Goal: Task Accomplishment & Management: Manage account settings

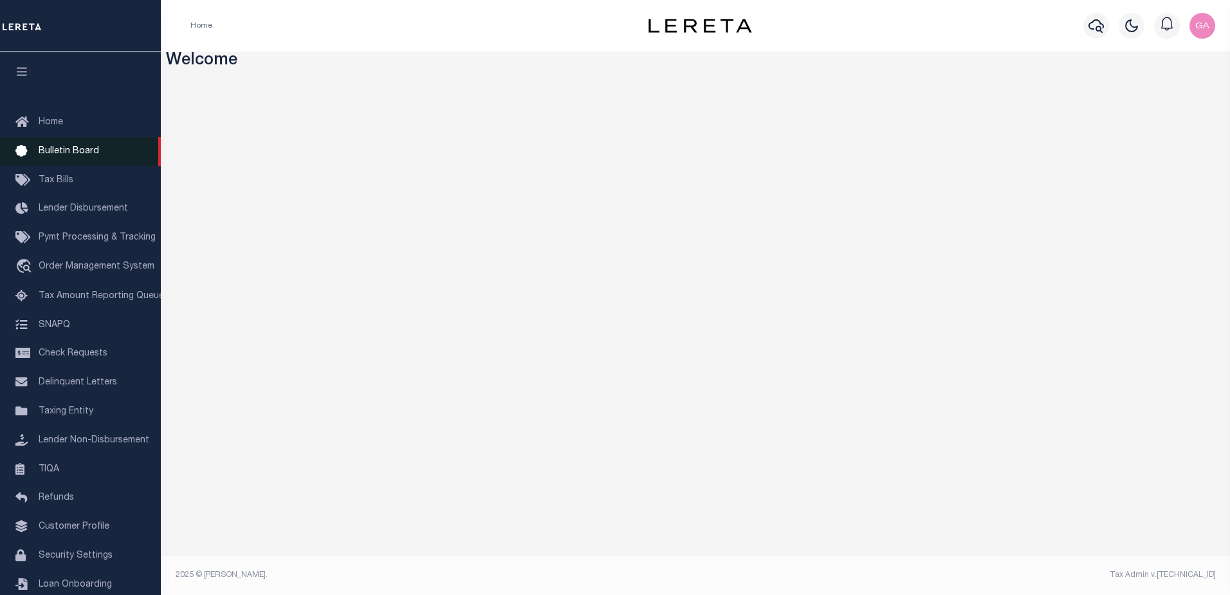
click at [62, 152] on span "Bulletin Board" at bounding box center [69, 151] width 60 height 9
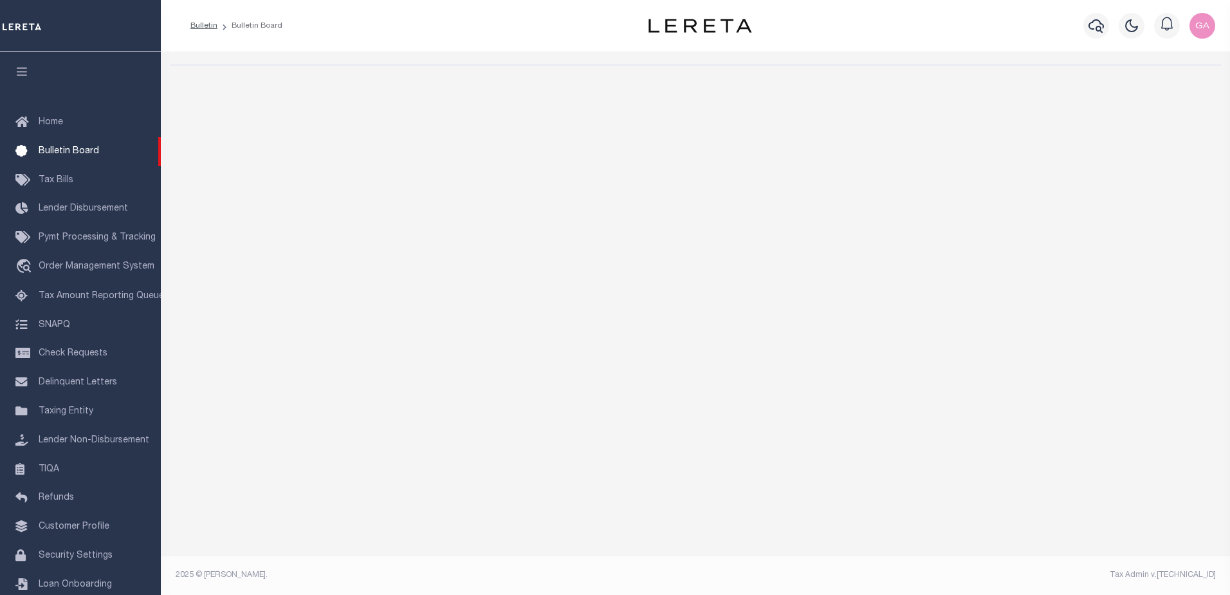
select select "50"
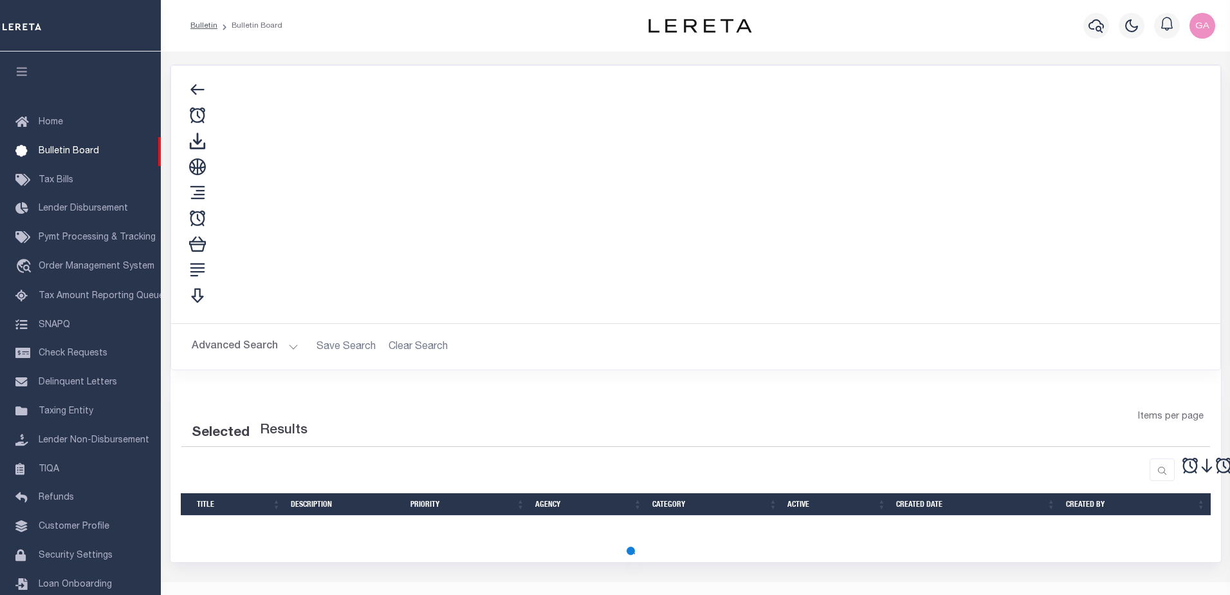
select select "50"
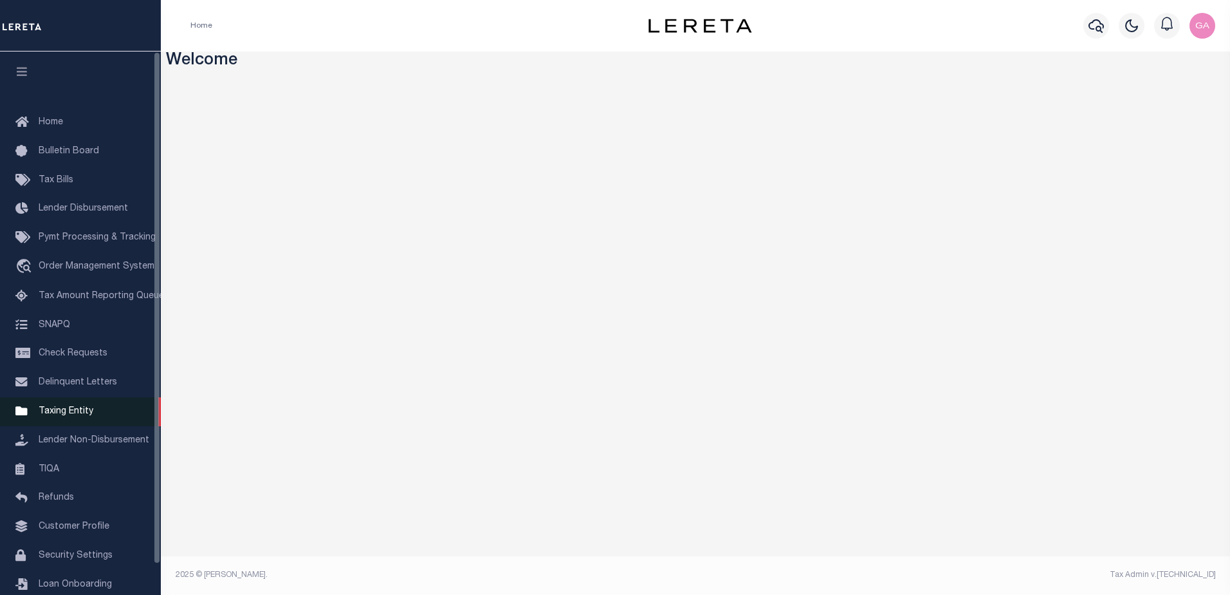
click at [75, 416] on span "Taxing Entity" at bounding box center [66, 411] width 55 height 9
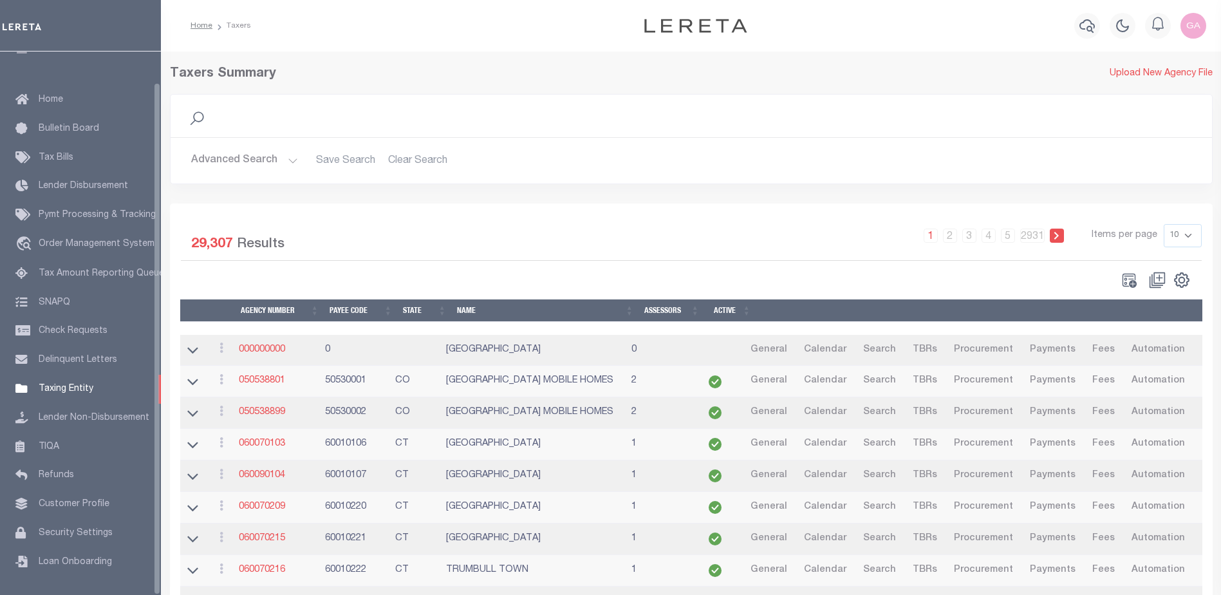
scroll to position [32, 0]
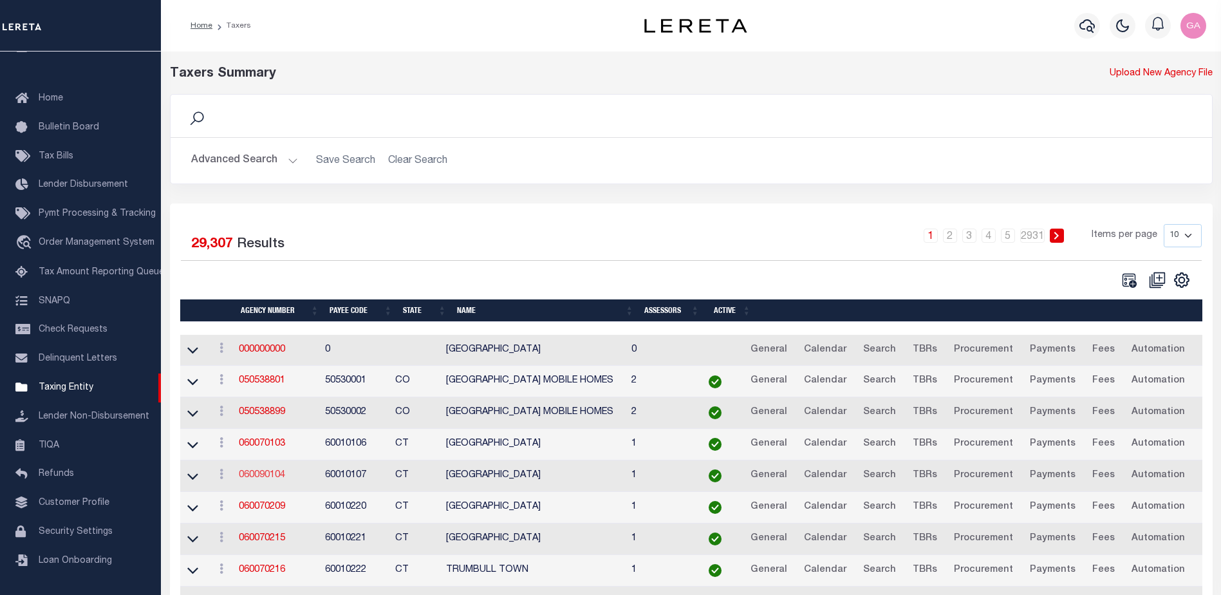
click at [268, 473] on link "060090104" at bounding box center [262, 474] width 46 height 9
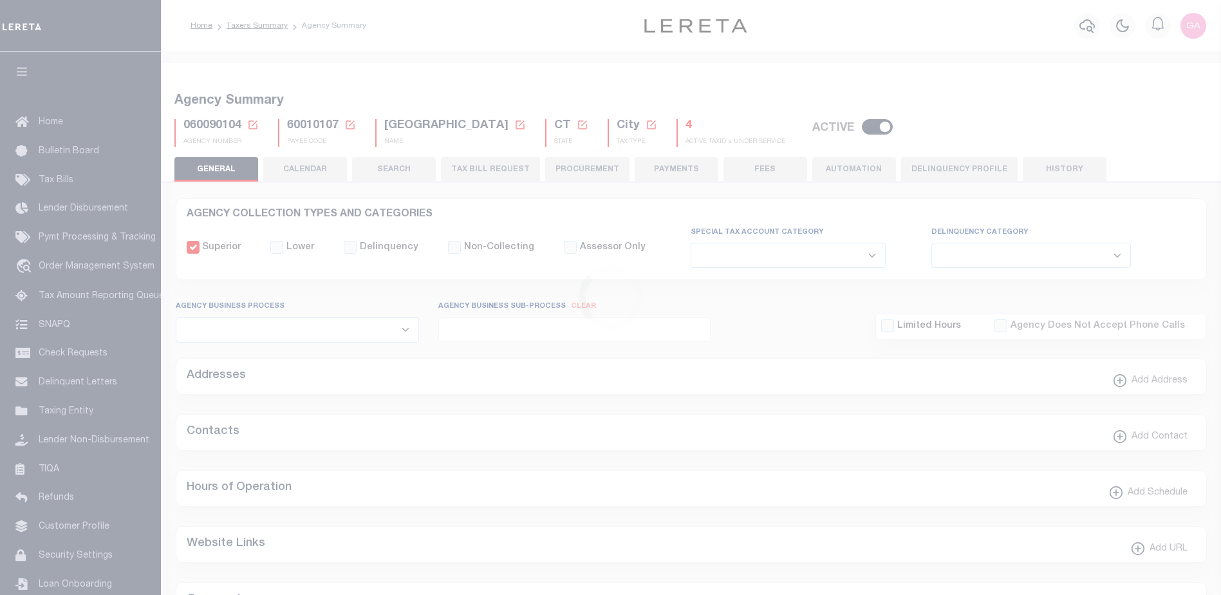
select select
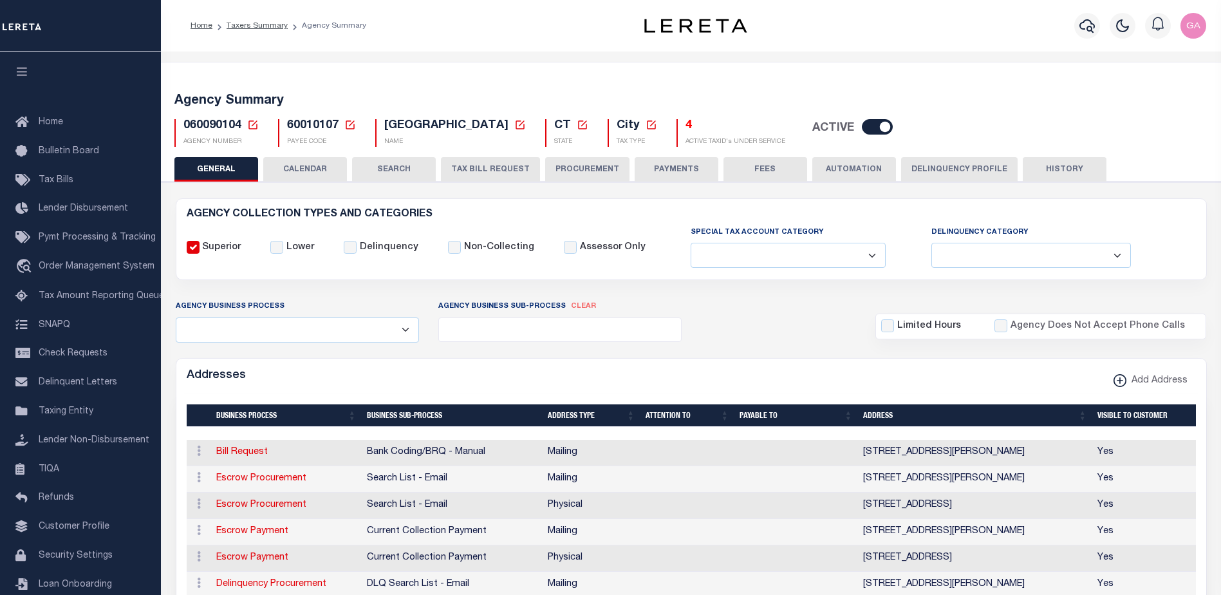
click at [297, 169] on button "CALENDAR" at bounding box center [305, 169] width 84 height 24
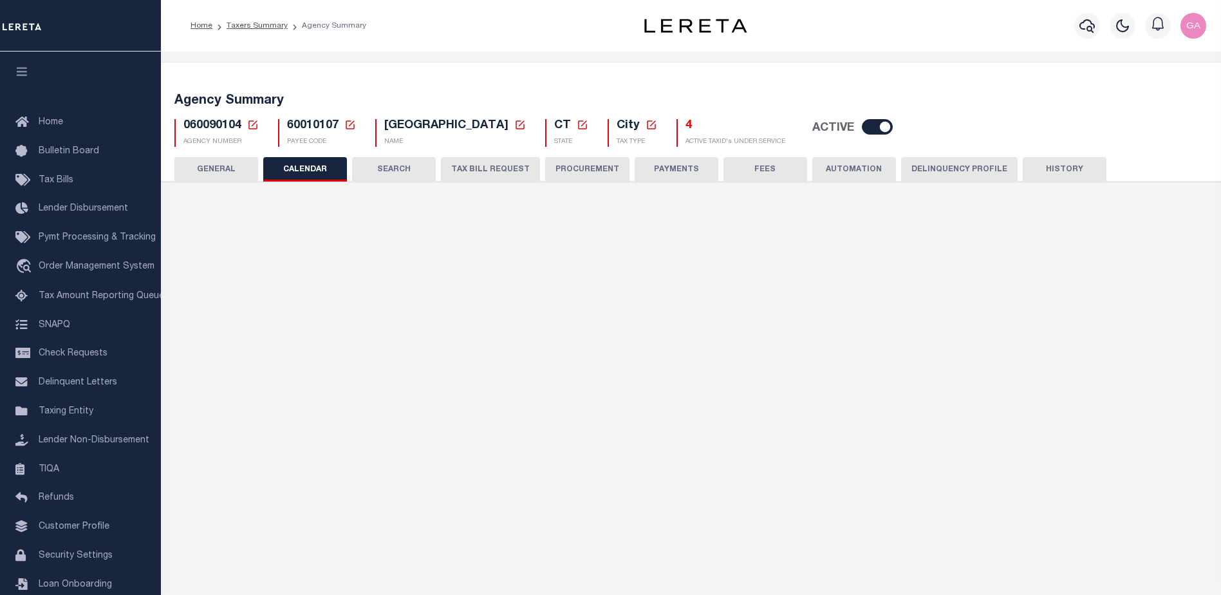
checkbox input "false"
type input "1"
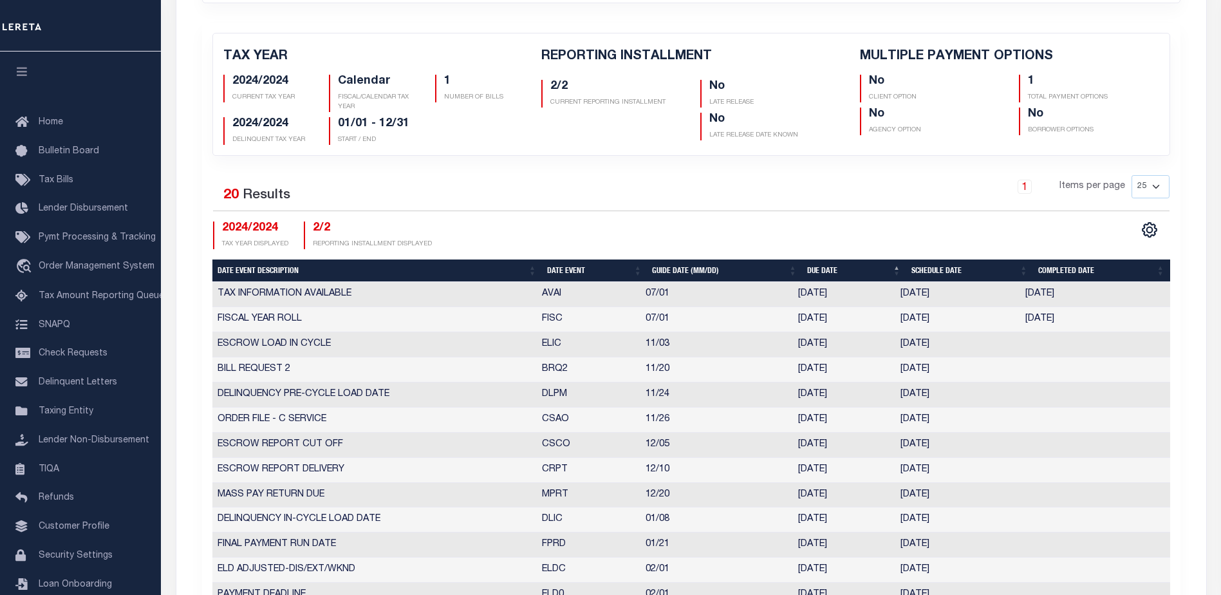
scroll to position [193, 0]
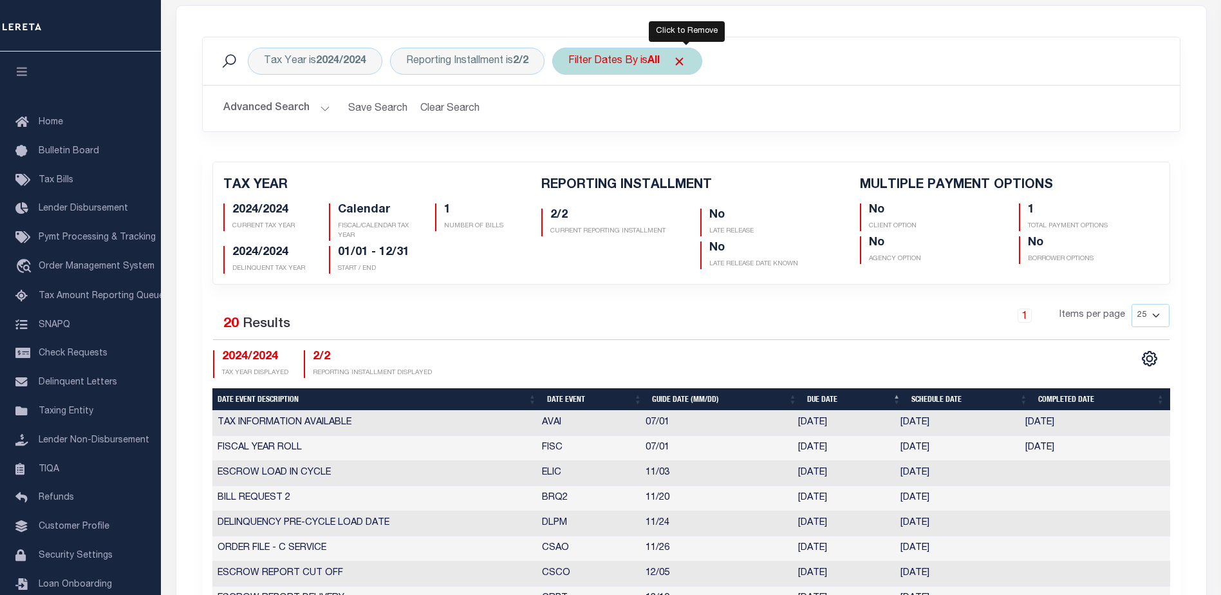
click at [686, 60] on span "Click to Remove" at bounding box center [679, 62] width 14 height 14
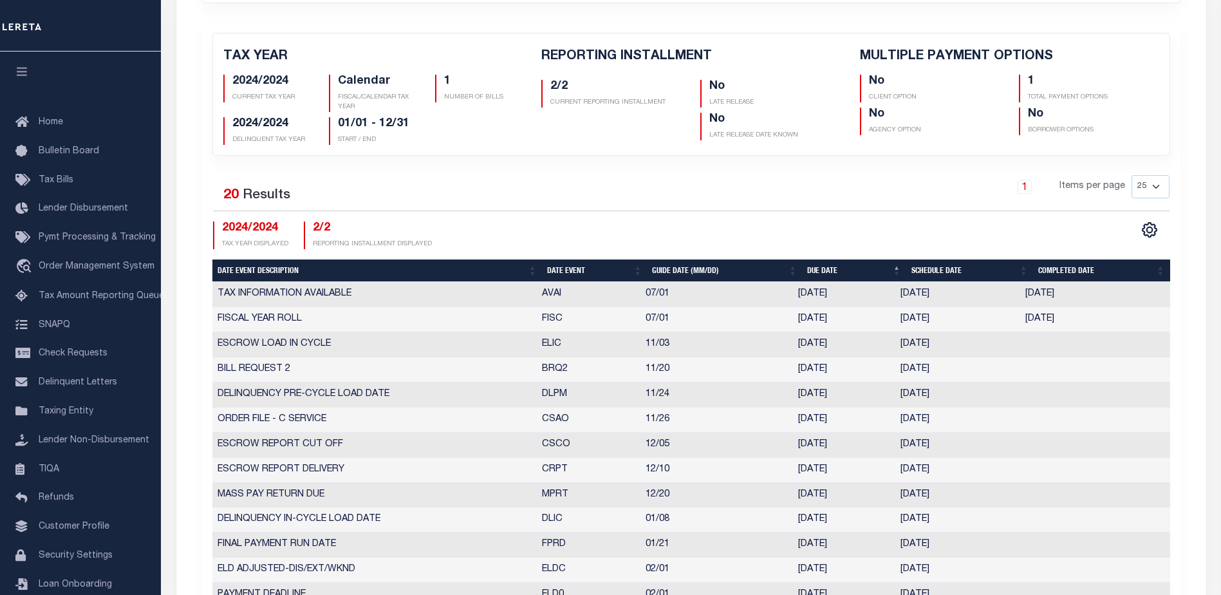
scroll to position [64, 0]
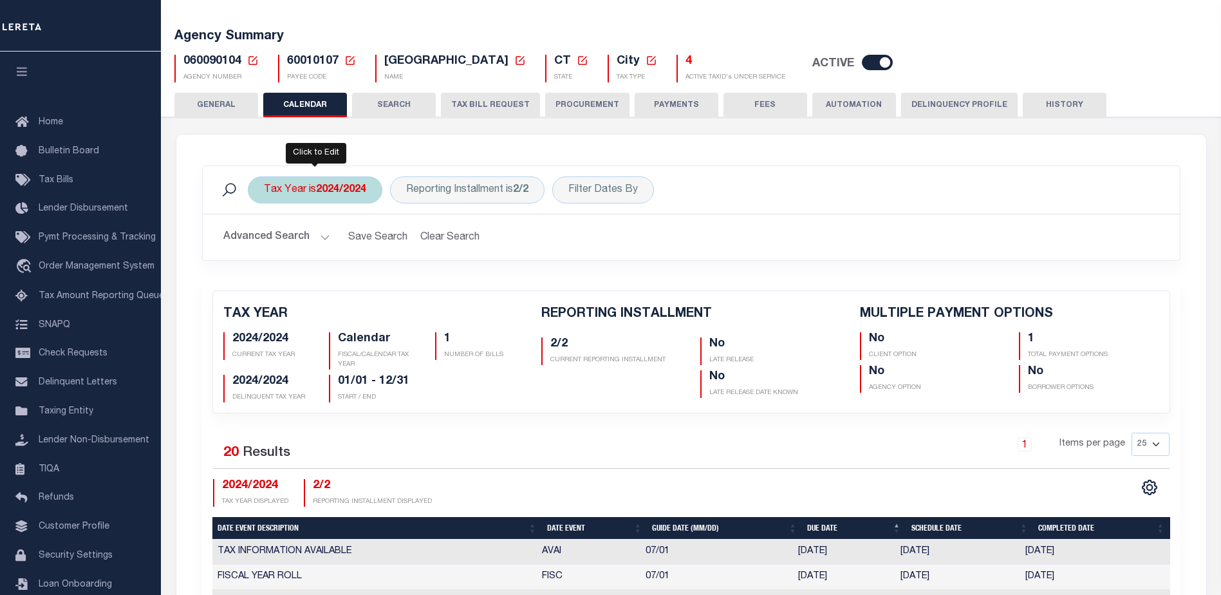
click at [350, 196] on div "Tax Year is 2024/2024" at bounding box center [315, 189] width 134 height 27
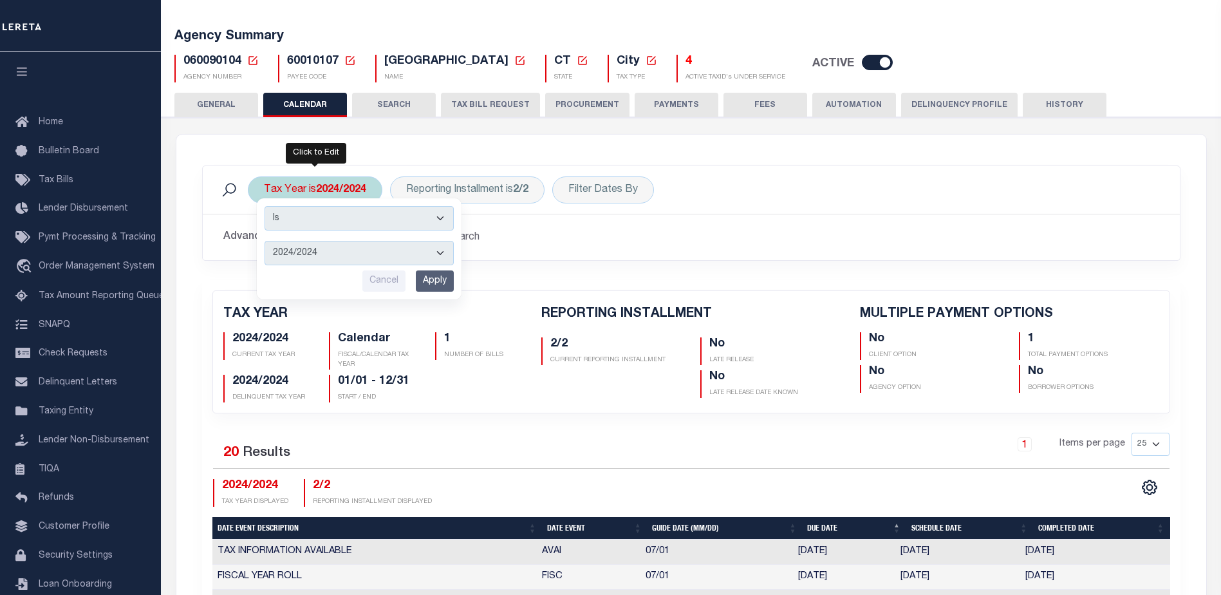
click at [360, 257] on select "2025/2025 2024/2024 2023/2023 2022/2022 2021/2021" at bounding box center [358, 253] width 189 height 24
select select "2025/2025"
click at [264, 241] on select "2025/2025 2024/2024 2023/2023 2022/2022 2021/2021" at bounding box center [358, 253] width 189 height 24
click at [435, 282] on input "Apply" at bounding box center [435, 280] width 38 height 21
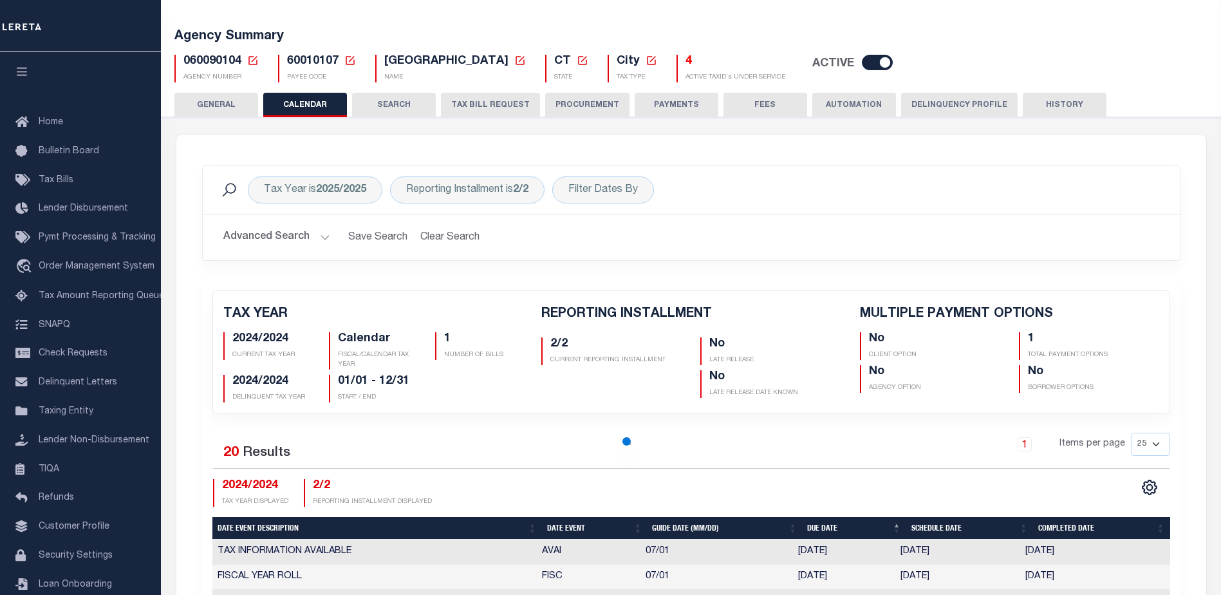
checkbox input "false"
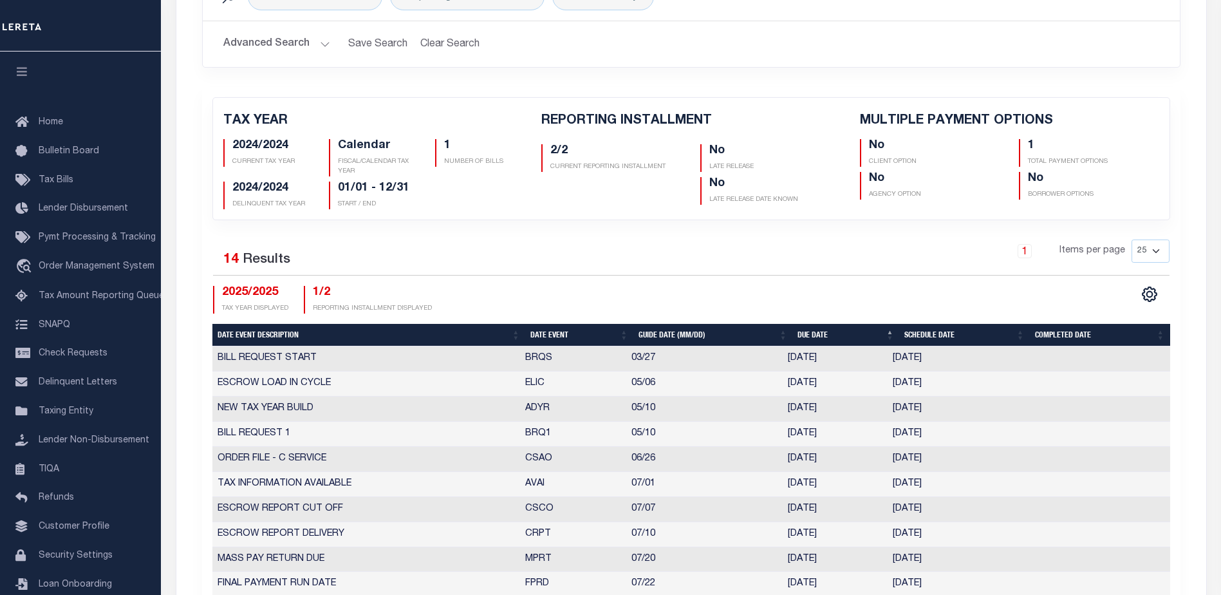
scroll to position [322, 0]
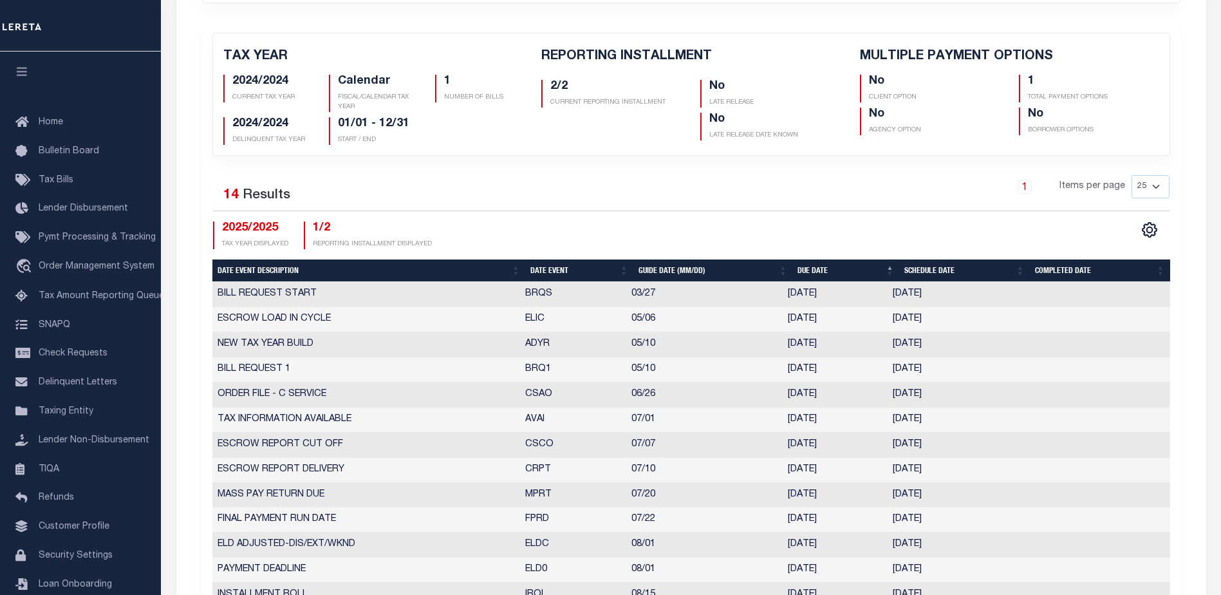
select select "5"
select select "10"
type input "[DATE]"
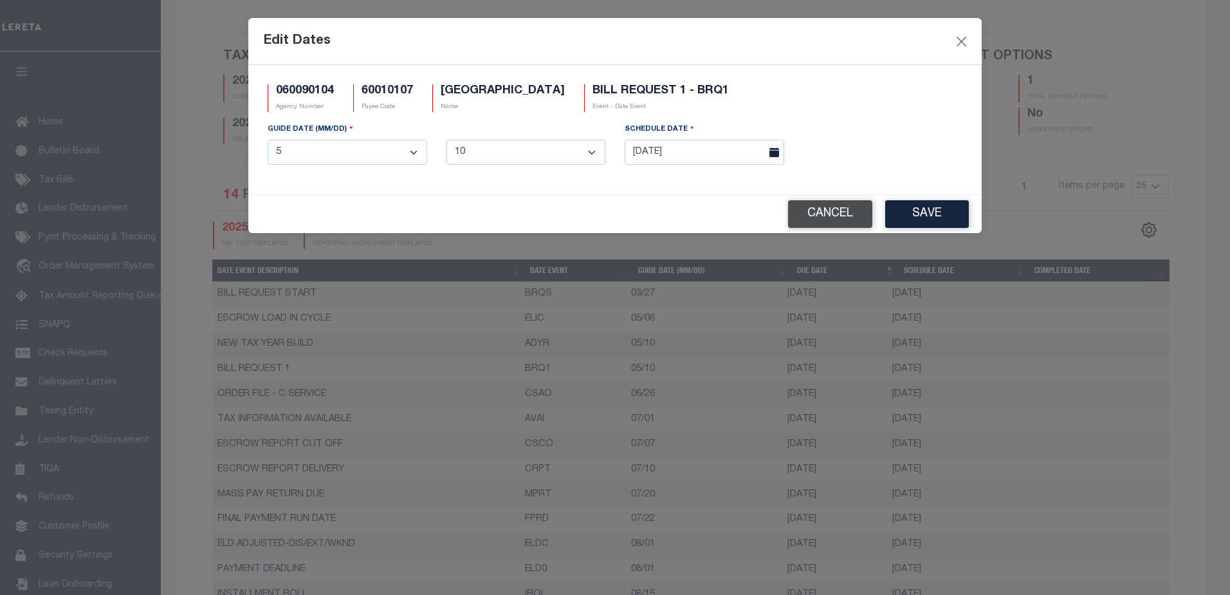
click at [831, 211] on button "Cancel" at bounding box center [830, 214] width 84 height 28
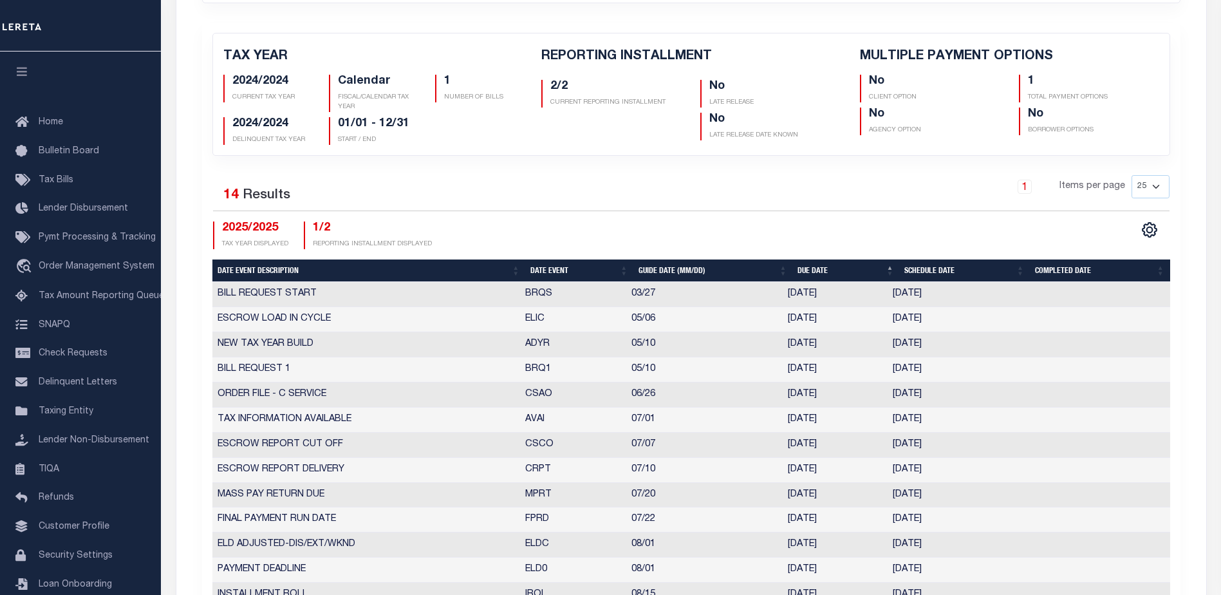
select select "6"
select select "26"
type input "[DATE]"
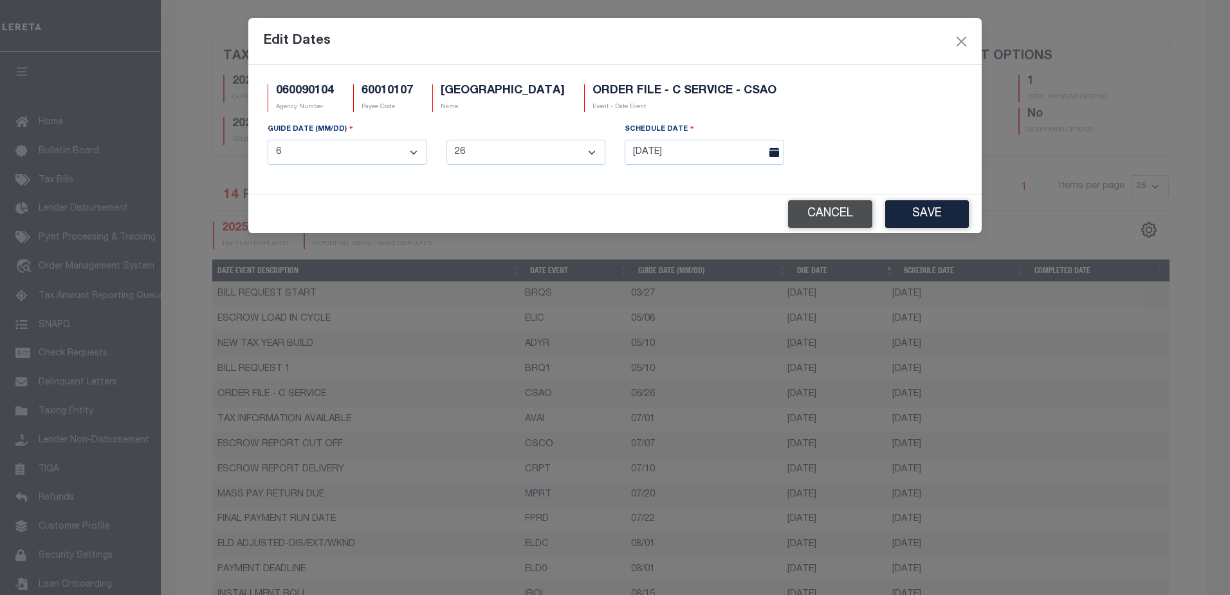
click at [830, 211] on button "Cancel" at bounding box center [830, 214] width 84 height 28
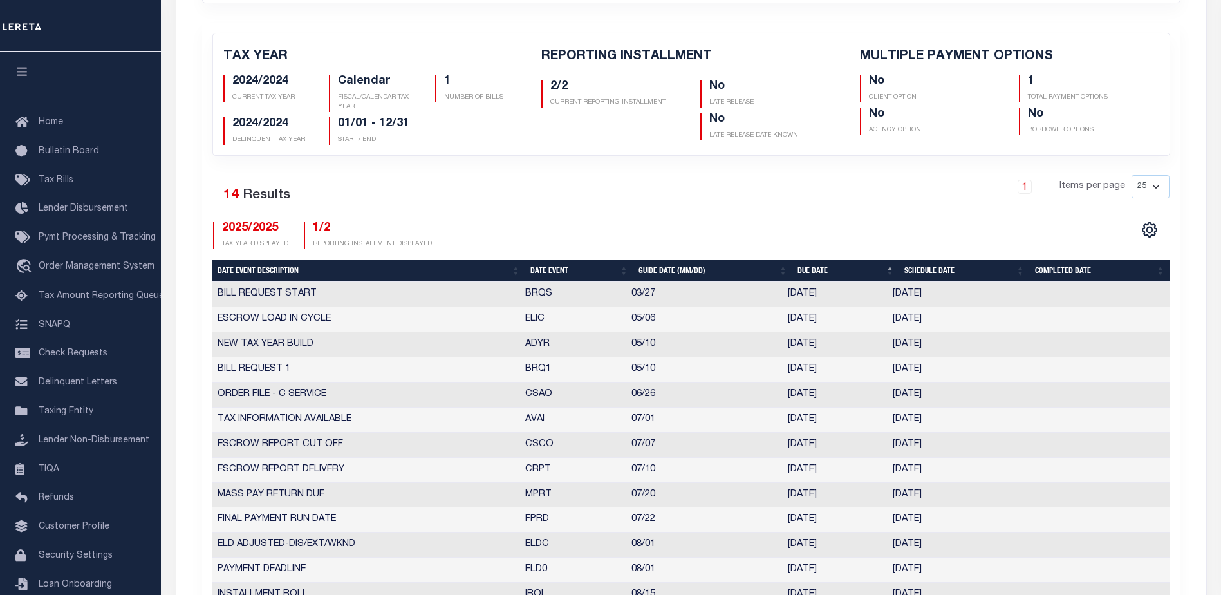
drag, startPoint x: 217, startPoint y: 367, endPoint x: 566, endPoint y: 365, distance: 348.1
click at [566, 365] on tr "BILL REQUEST 1 BRQ1 05/10 [DATE] [DATE] 10016514" at bounding box center [690, 369] width 957 height 25
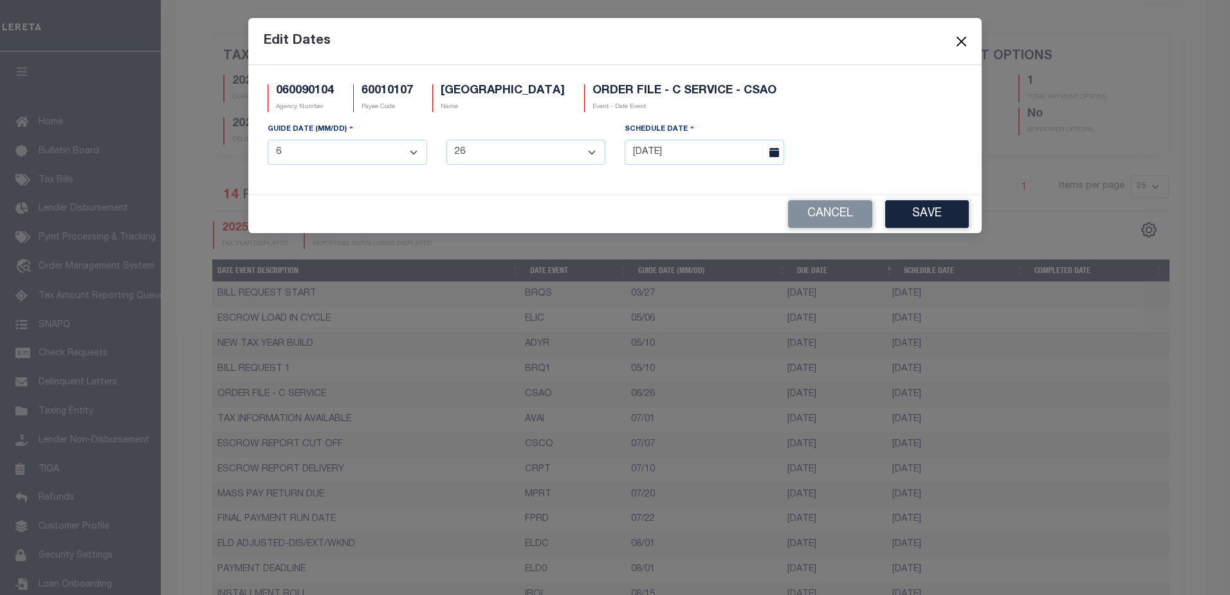
click at [963, 41] on button "Close" at bounding box center [962, 41] width 17 height 17
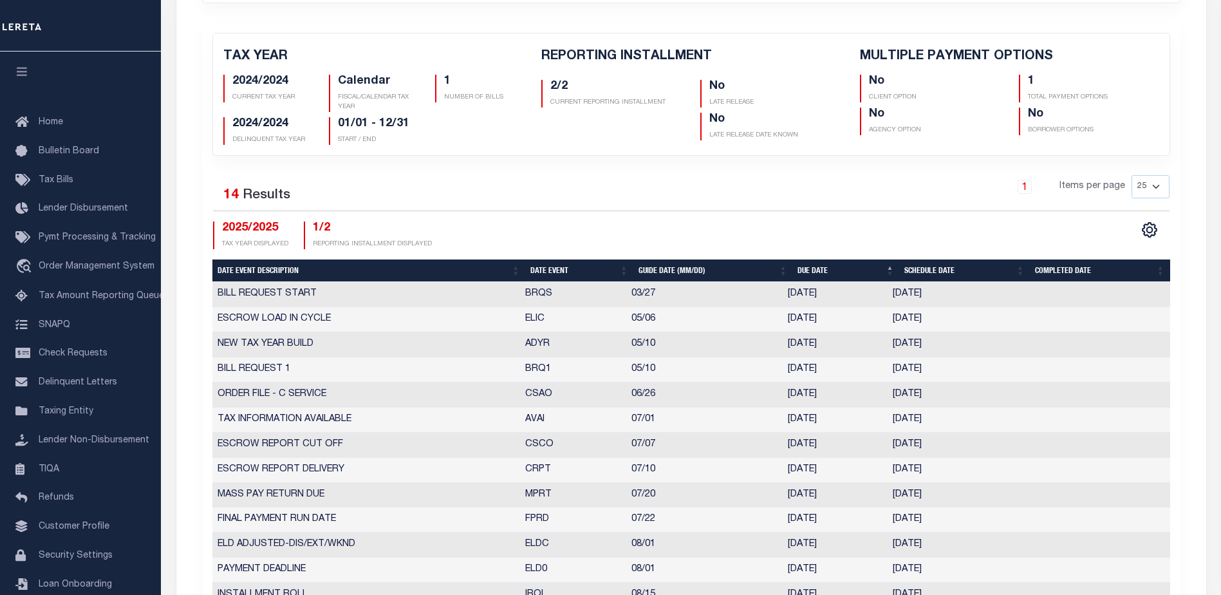
select select "7"
select select "10"
type input "[DATE]"
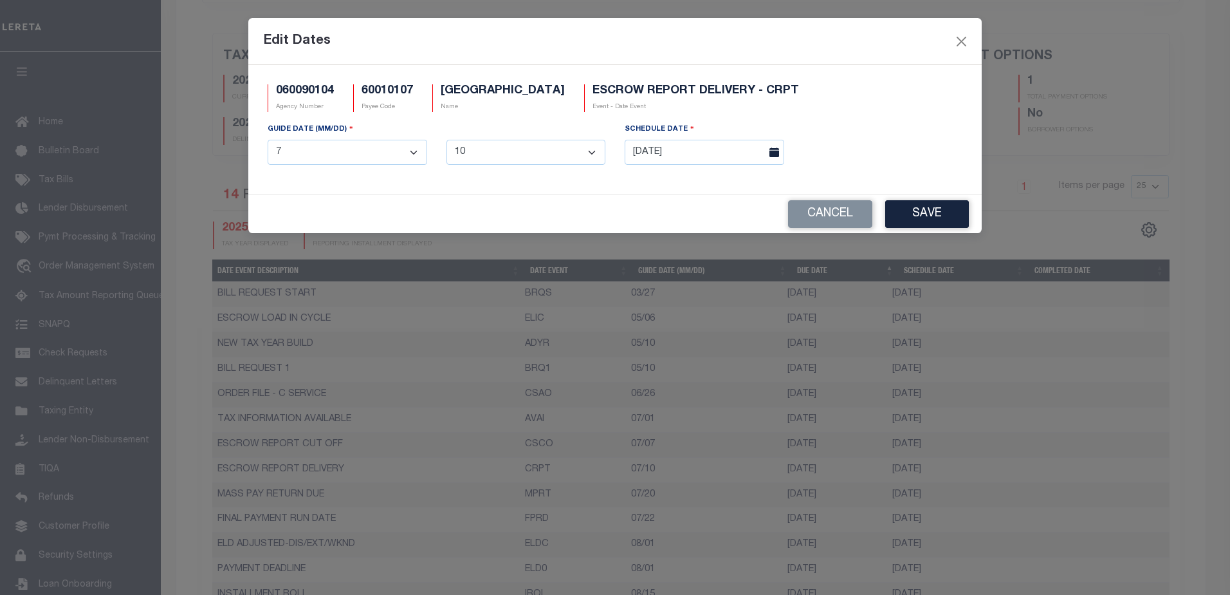
drag, startPoint x: 555, startPoint y: 470, endPoint x: 827, endPoint y: 99, distance: 459.8
click at [827, 99] on div "060090104 Agency Number 60010107 Payee Code [GEOGRAPHIC_DATA] Name ESCROW REPOR…" at bounding box center [615, 103] width 714 height 38
click at [961, 43] on button "Close" at bounding box center [962, 41] width 17 height 17
click at [845, 214] on button "Cancel" at bounding box center [830, 214] width 84 height 28
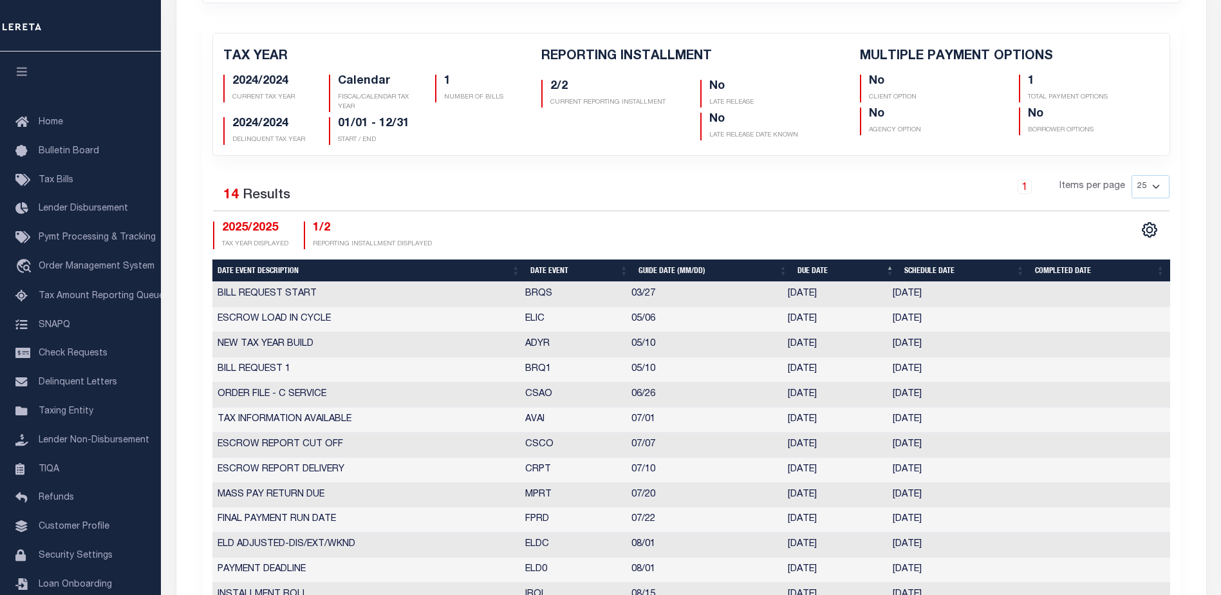
click at [912, 367] on td "[DATE]" at bounding box center [951, 369] width 128 height 25
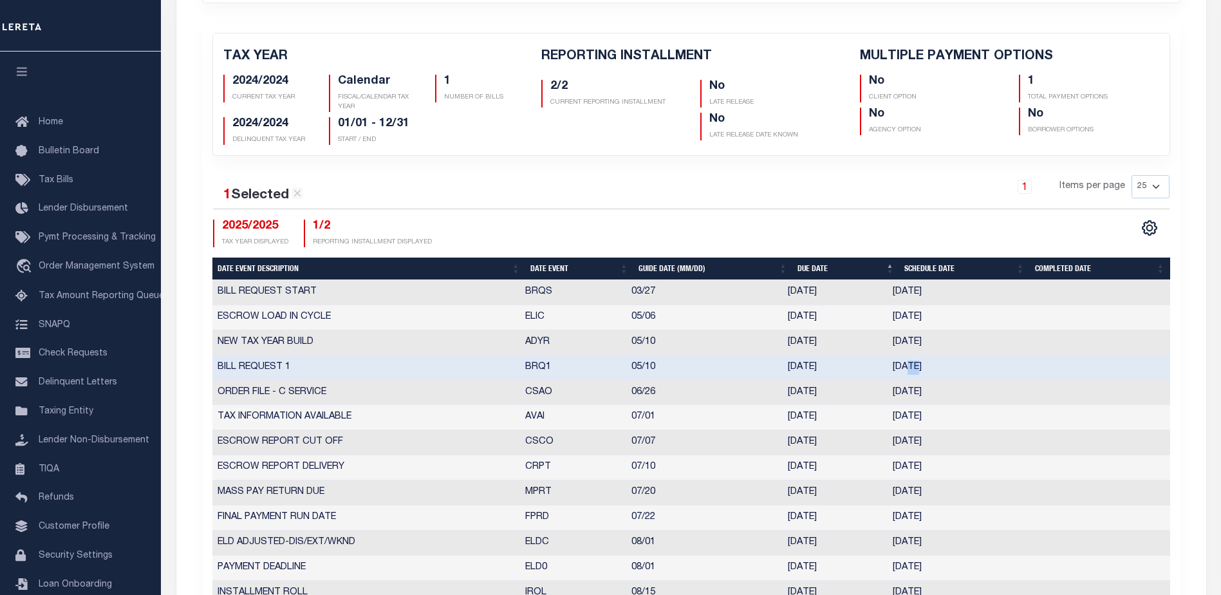
click at [912, 367] on td "[DATE]" at bounding box center [951, 367] width 128 height 25
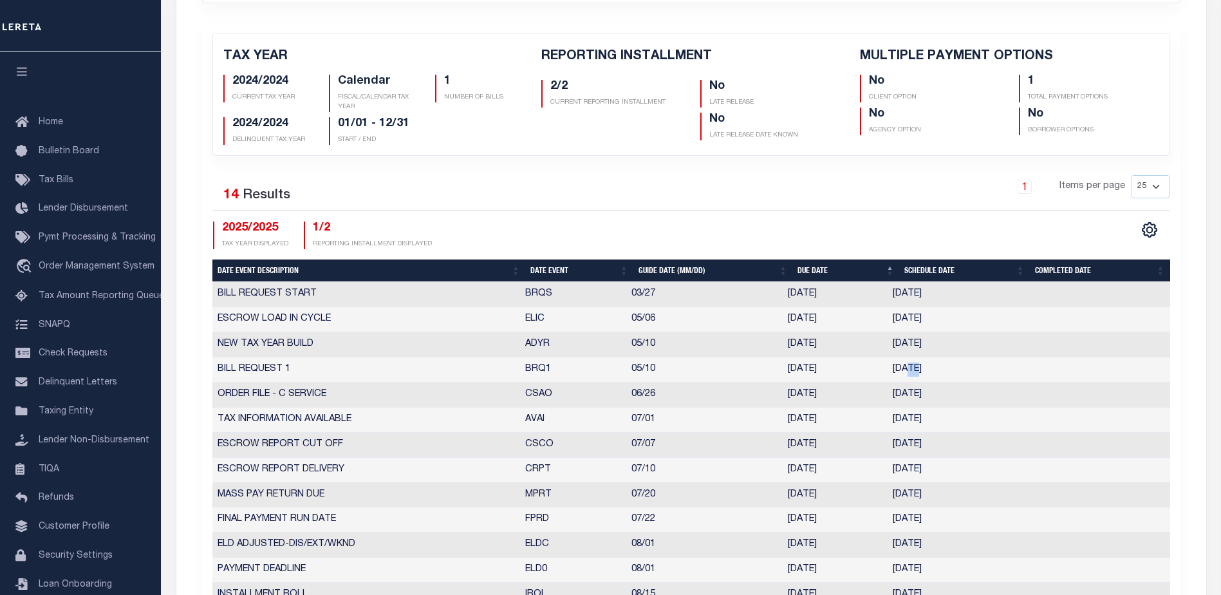
drag, startPoint x: 892, startPoint y: 368, endPoint x: 945, endPoint y: 369, distance: 53.4
click at [945, 369] on td "[DATE]" at bounding box center [951, 369] width 128 height 25
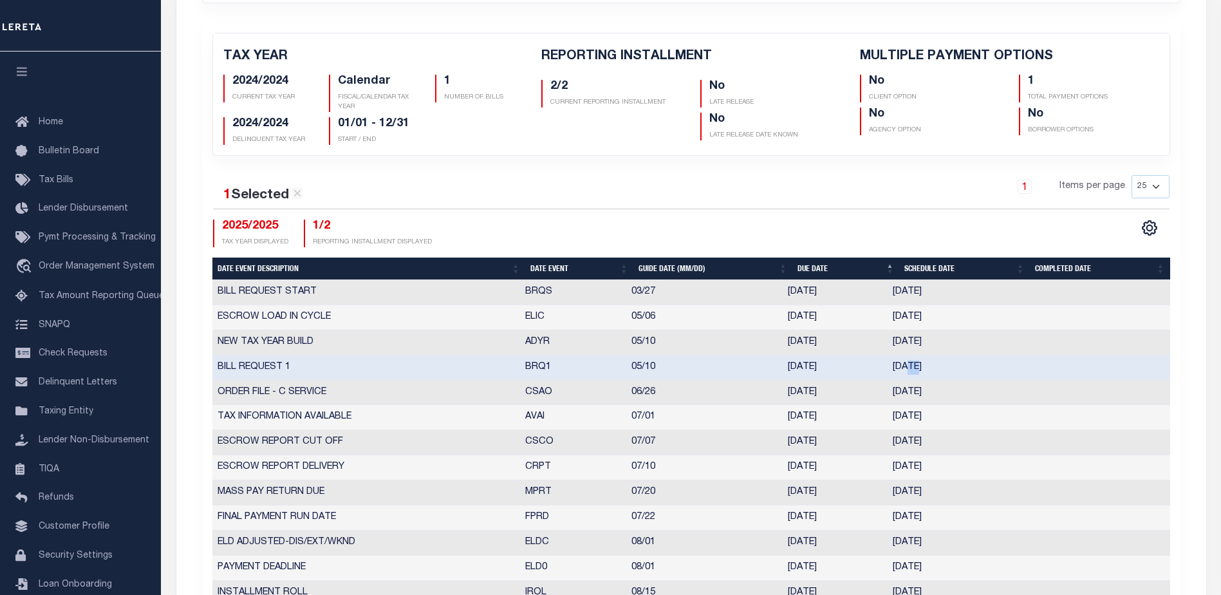
click at [925, 369] on td "[DATE]" at bounding box center [951, 367] width 128 height 25
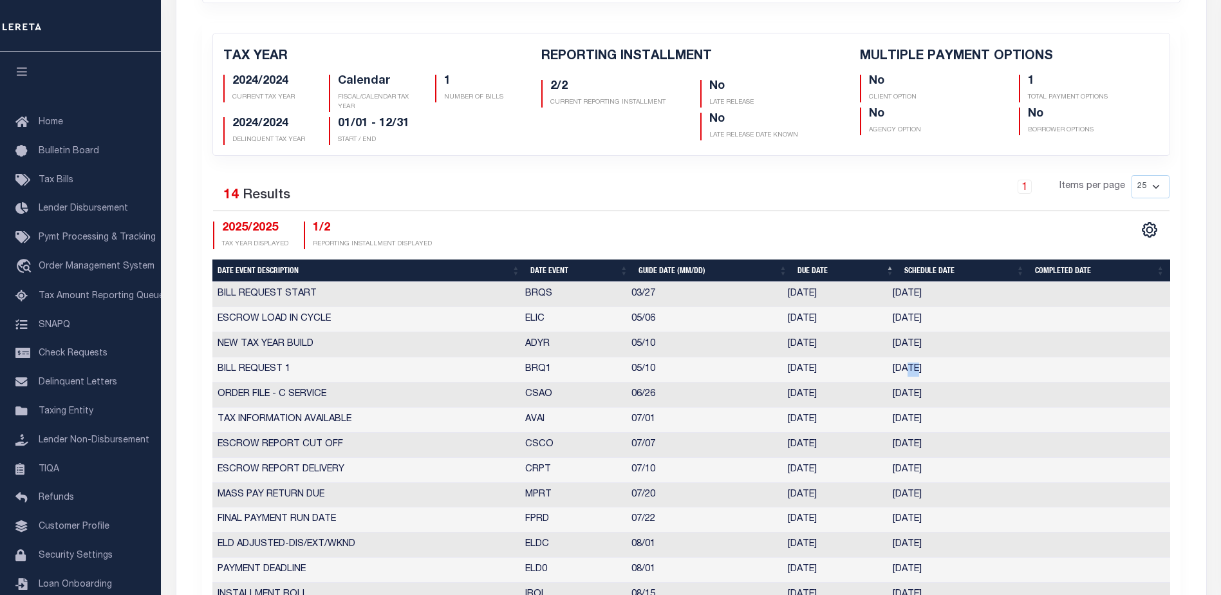
click at [925, 369] on td "[DATE]" at bounding box center [951, 369] width 128 height 25
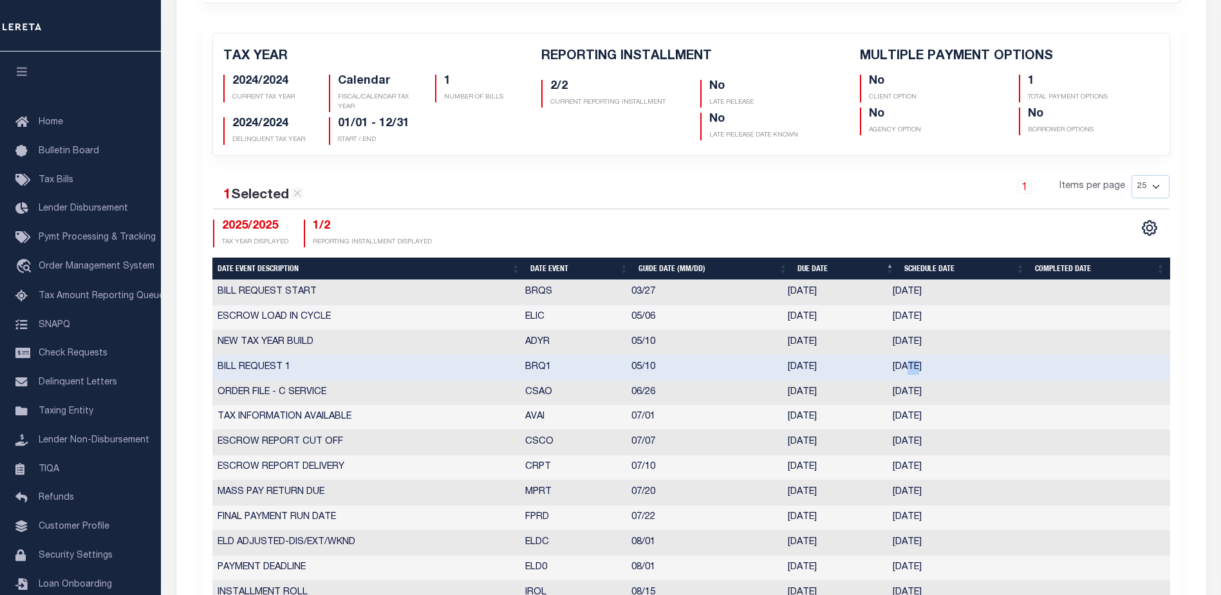
click at [925, 369] on td "[DATE]" at bounding box center [951, 367] width 128 height 25
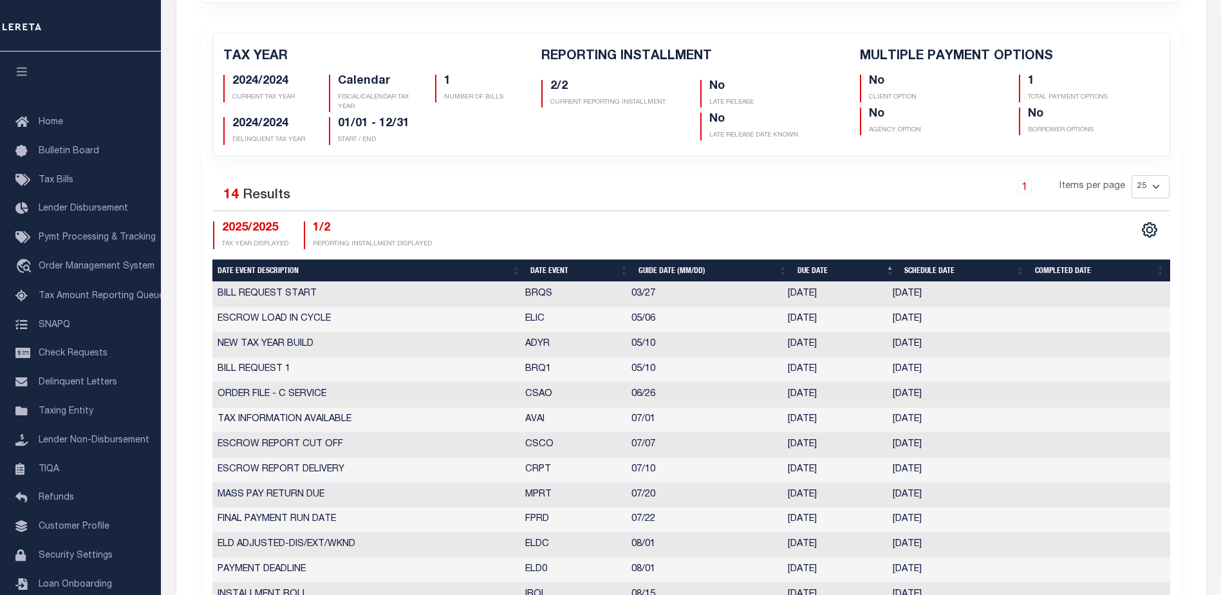
click at [925, 369] on td "[DATE]" at bounding box center [951, 369] width 128 height 25
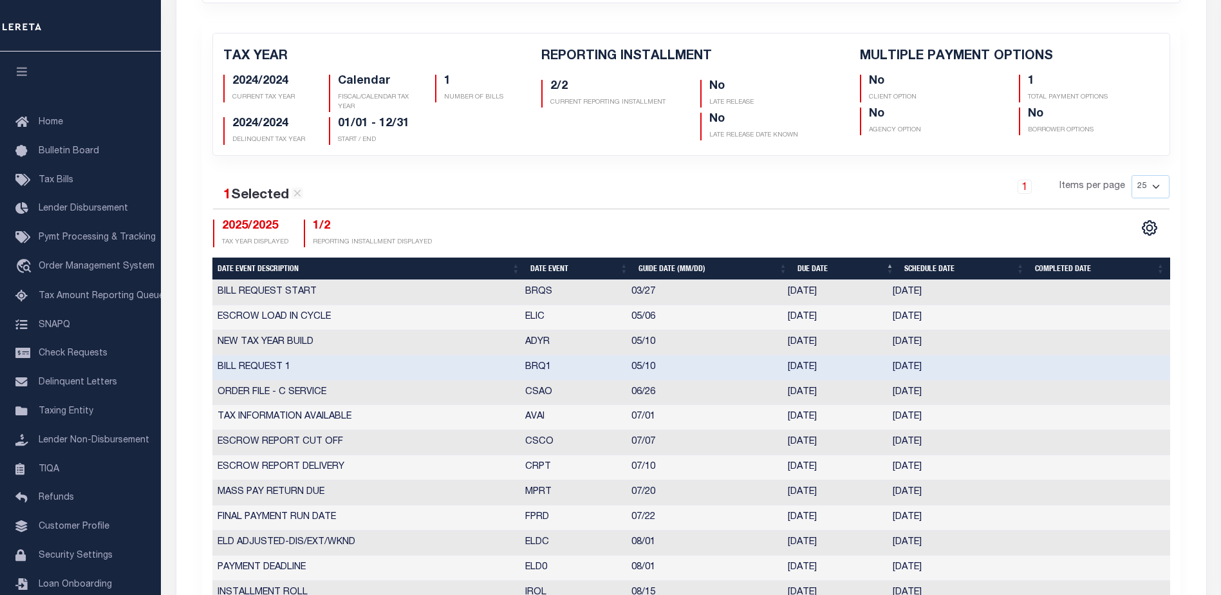
click at [925, 369] on td "[DATE]" at bounding box center [951, 367] width 128 height 25
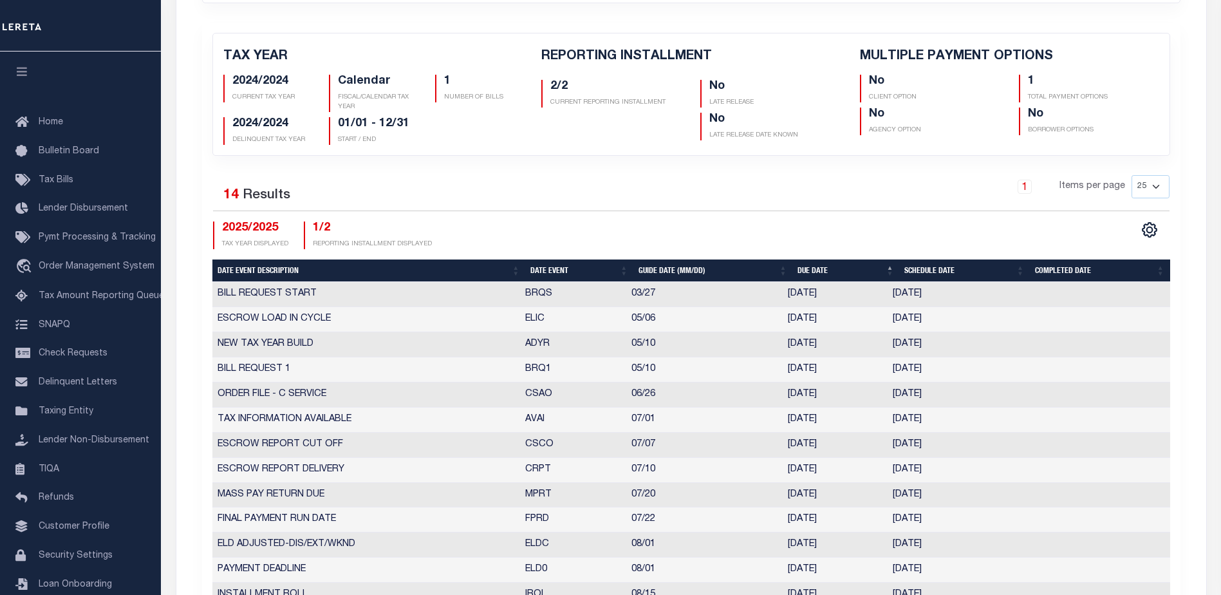
click at [925, 369] on td "[DATE]" at bounding box center [951, 369] width 128 height 25
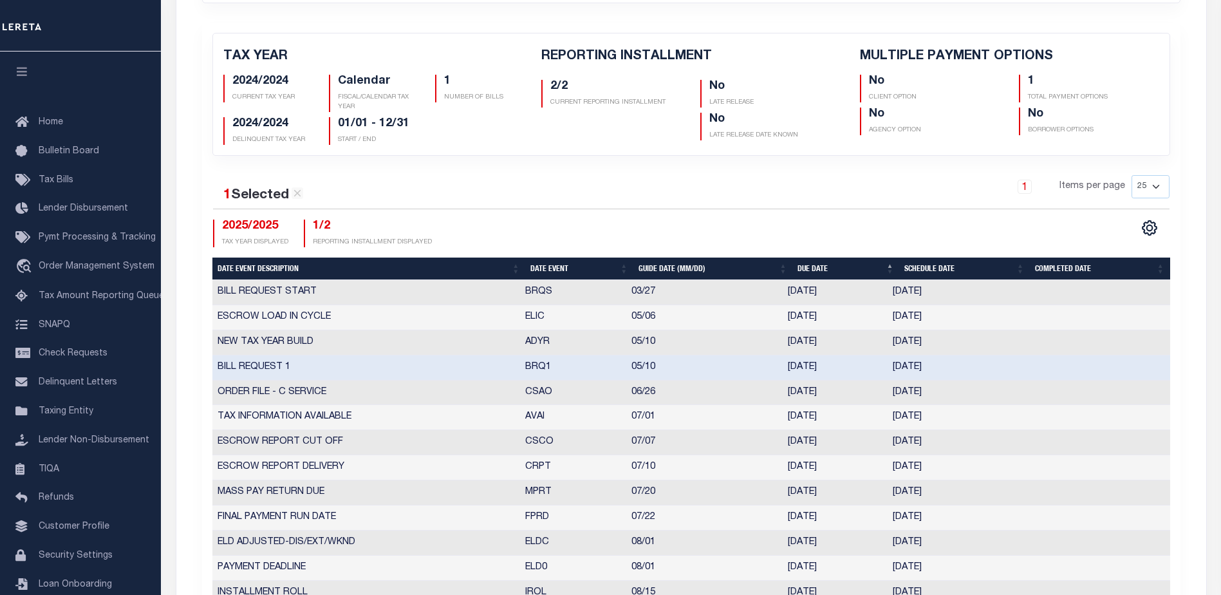
select select "5"
type input "[DATE]"
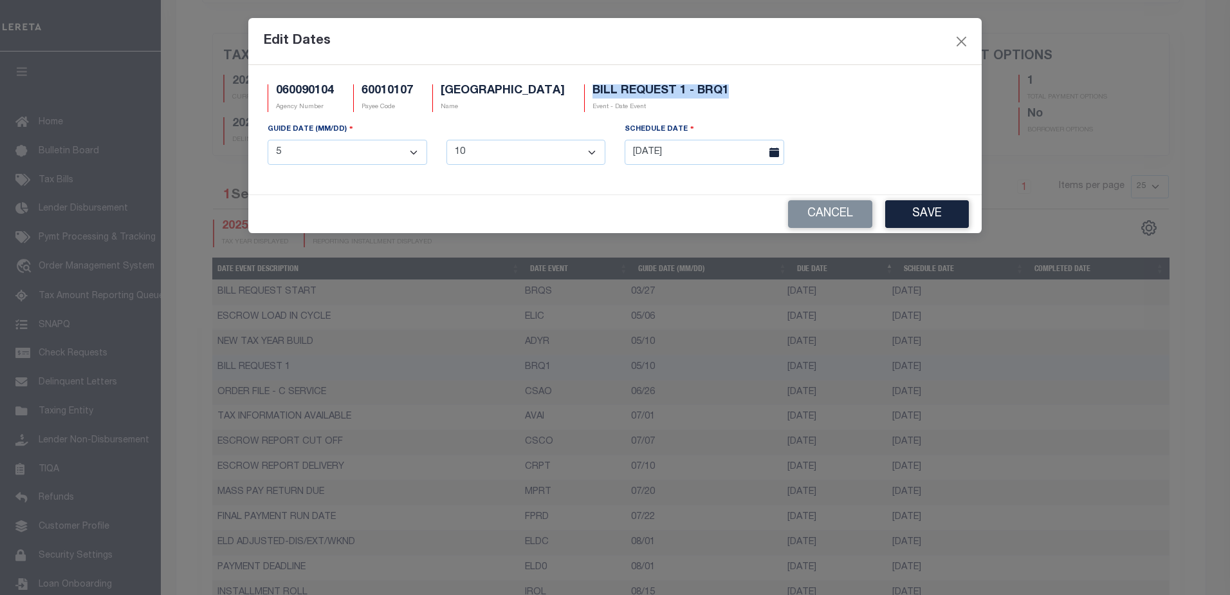
drag, startPoint x: 555, startPoint y: 90, endPoint x: 711, endPoint y: 89, distance: 155.7
click at [711, 89] on div "060090104 Agency Number 60010107 Payee Code [GEOGRAPHIC_DATA] Name BILL REQUEST…" at bounding box center [615, 103] width 714 height 38
click at [829, 210] on button "Cancel" at bounding box center [830, 214] width 84 height 28
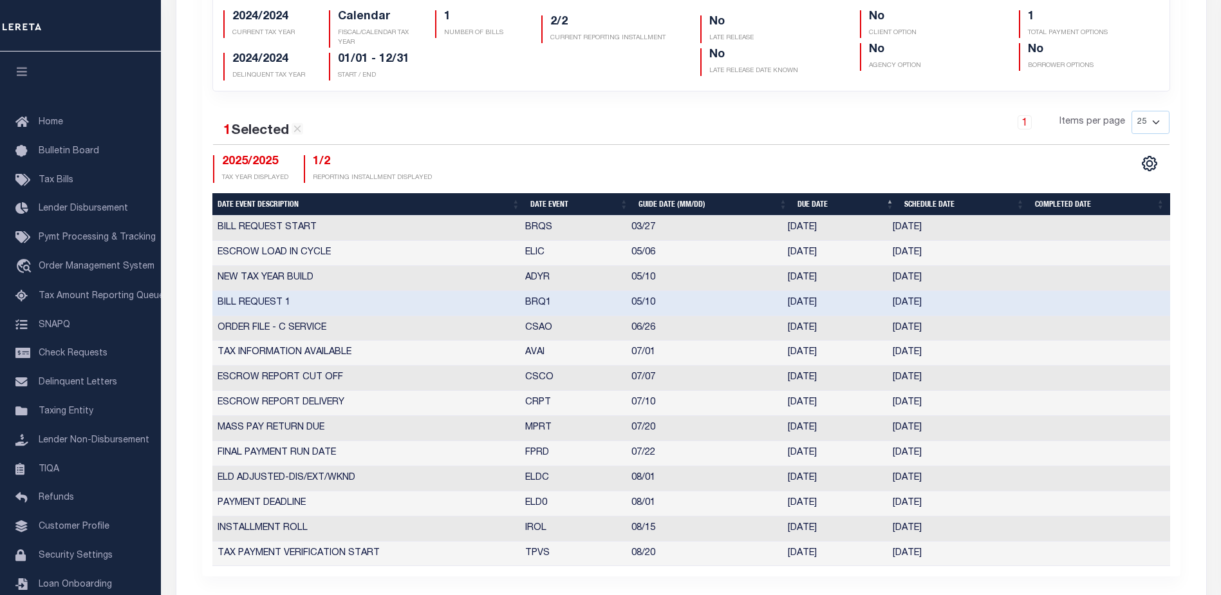
scroll to position [450, 0]
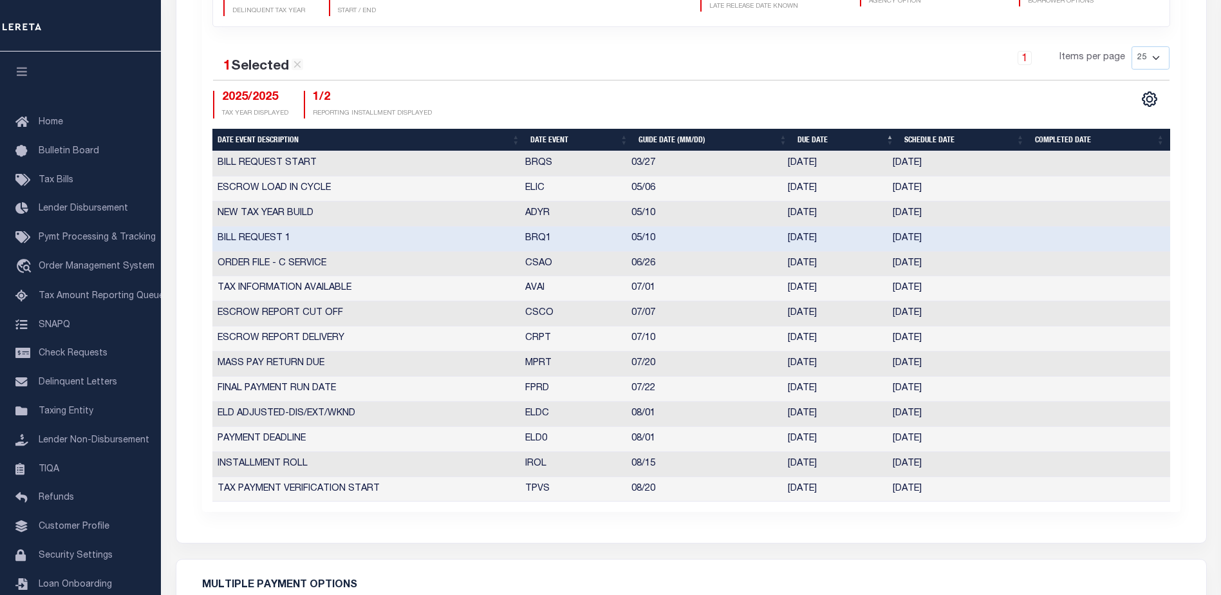
drag, startPoint x: 788, startPoint y: 160, endPoint x: 950, endPoint y: 165, distance: 162.2
click at [950, 165] on tr "BILL REQUEST START BRQS 03/27 [DATE] [DATE] 10380776" at bounding box center [690, 163] width 957 height 25
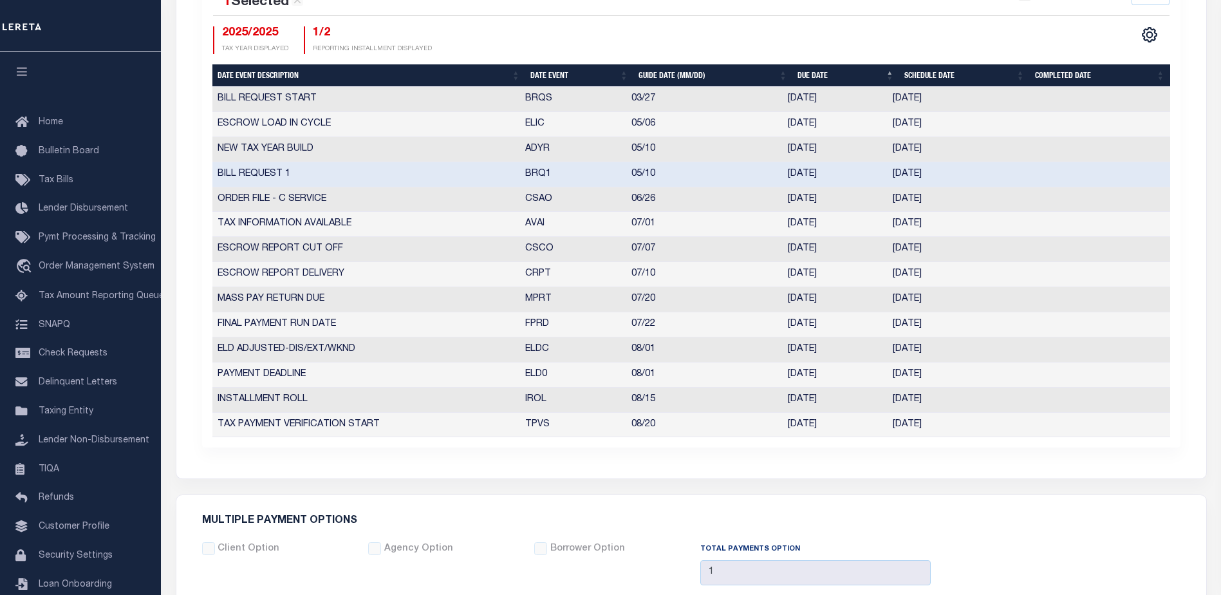
scroll to position [193, 0]
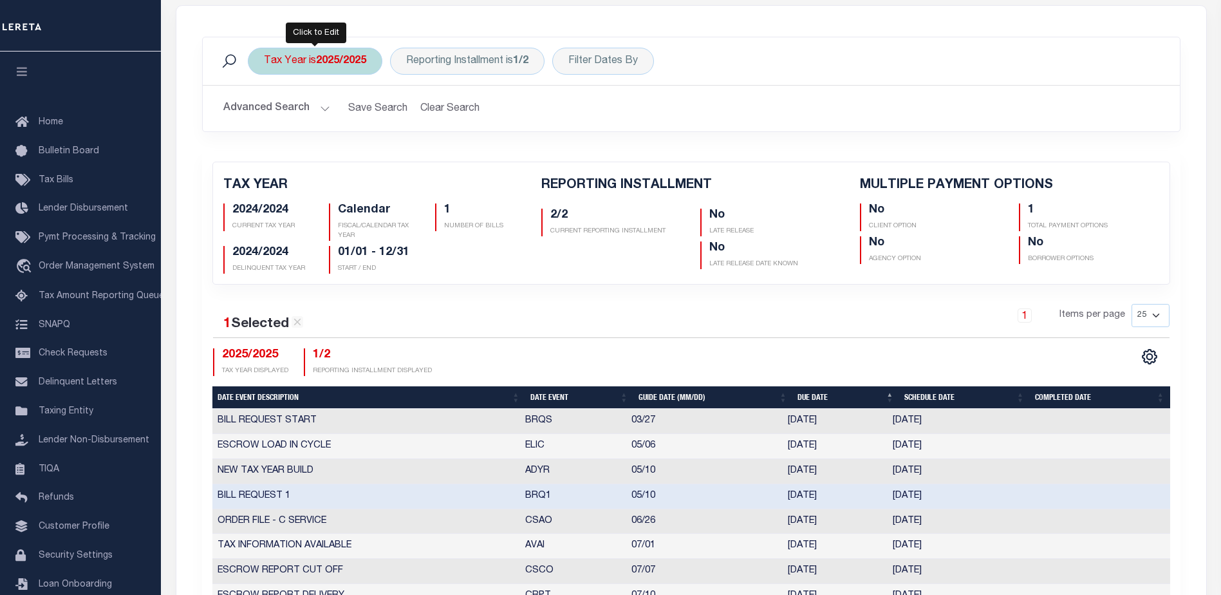
click at [335, 68] on div "Tax Year is 2025/2025" at bounding box center [315, 61] width 134 height 27
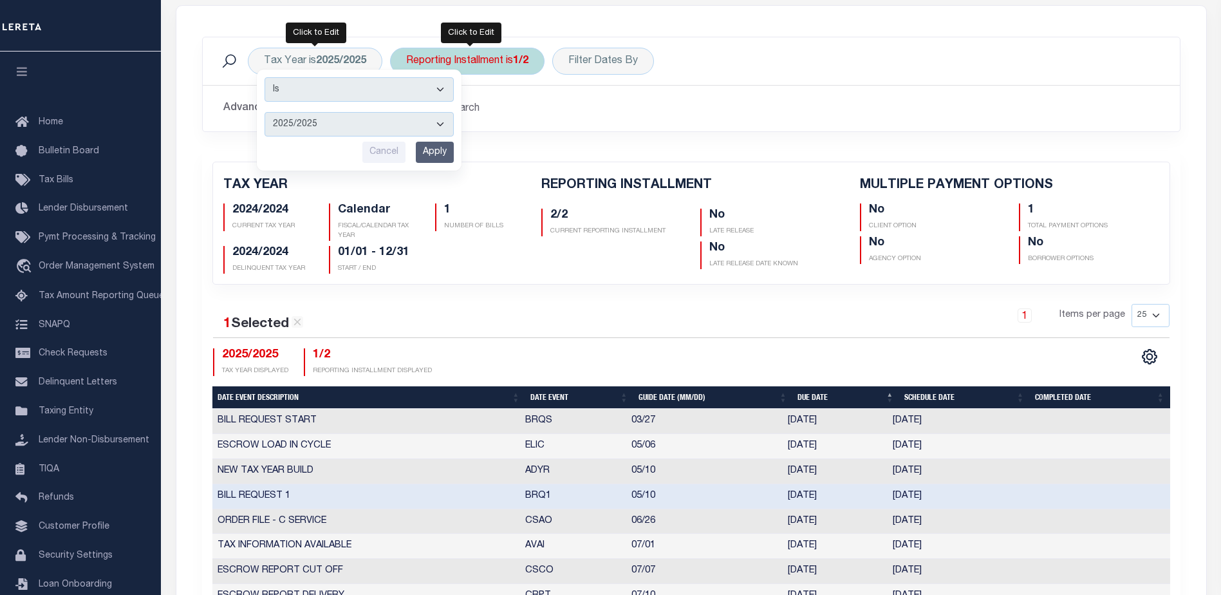
click at [493, 66] on div "Reporting Installment is 1/2" at bounding box center [467, 61] width 154 height 27
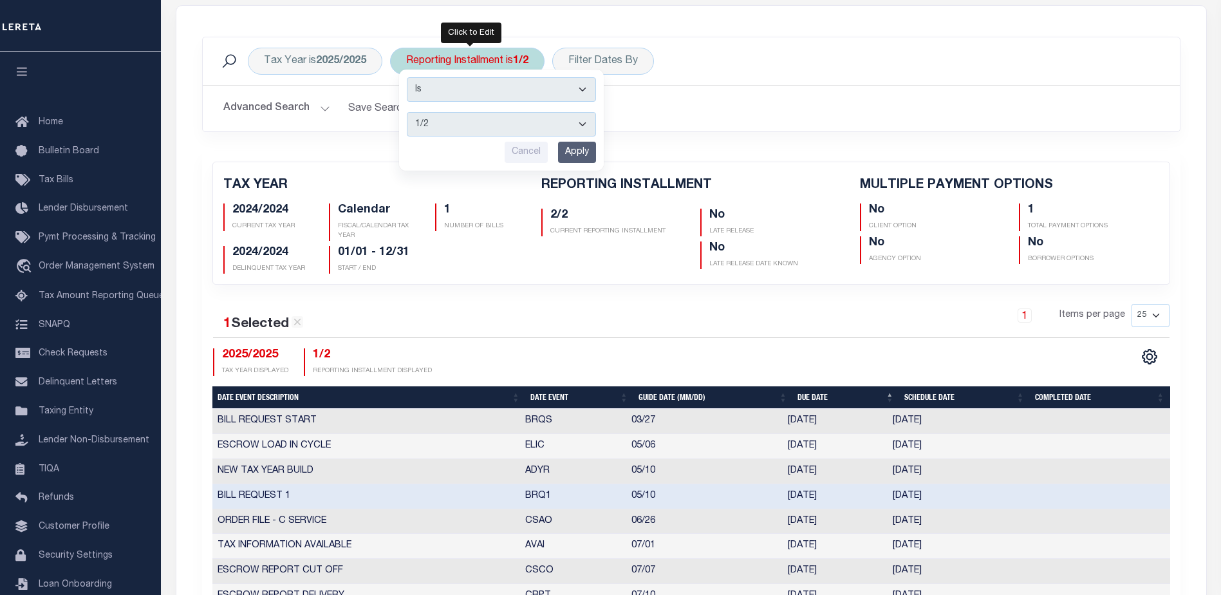
click at [476, 126] on select "1/2 2/2" at bounding box center [501, 124] width 189 height 24
select select "2/2"
click at [407, 112] on select "1/2 2/2" at bounding box center [501, 124] width 189 height 24
click at [570, 156] on input "Apply" at bounding box center [577, 152] width 38 height 21
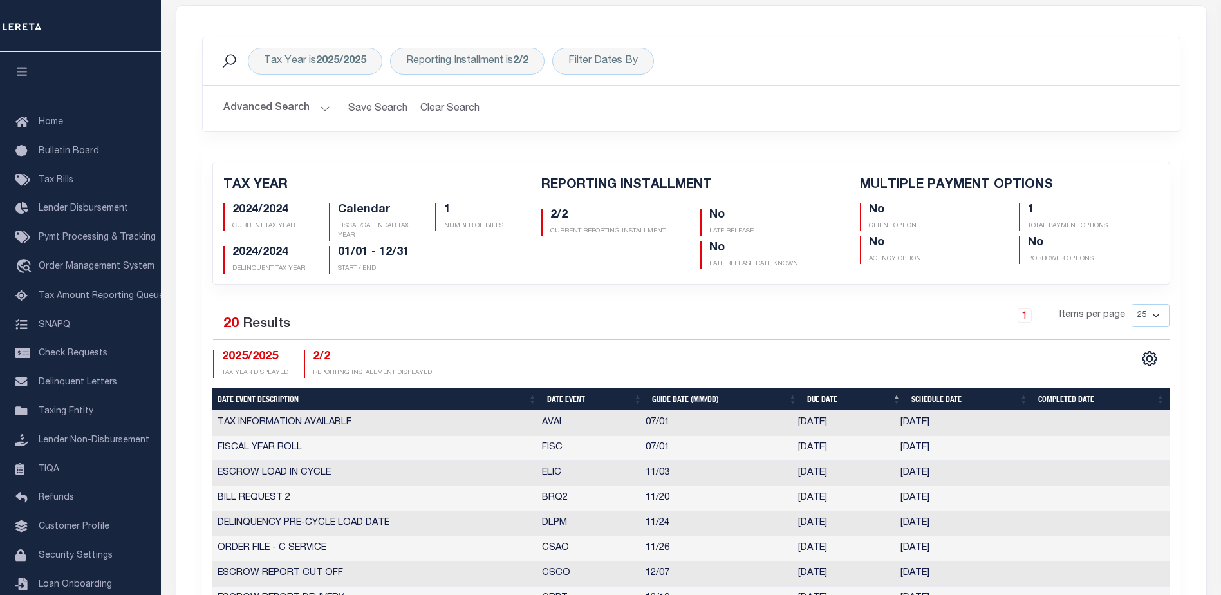
checkbox input "false"
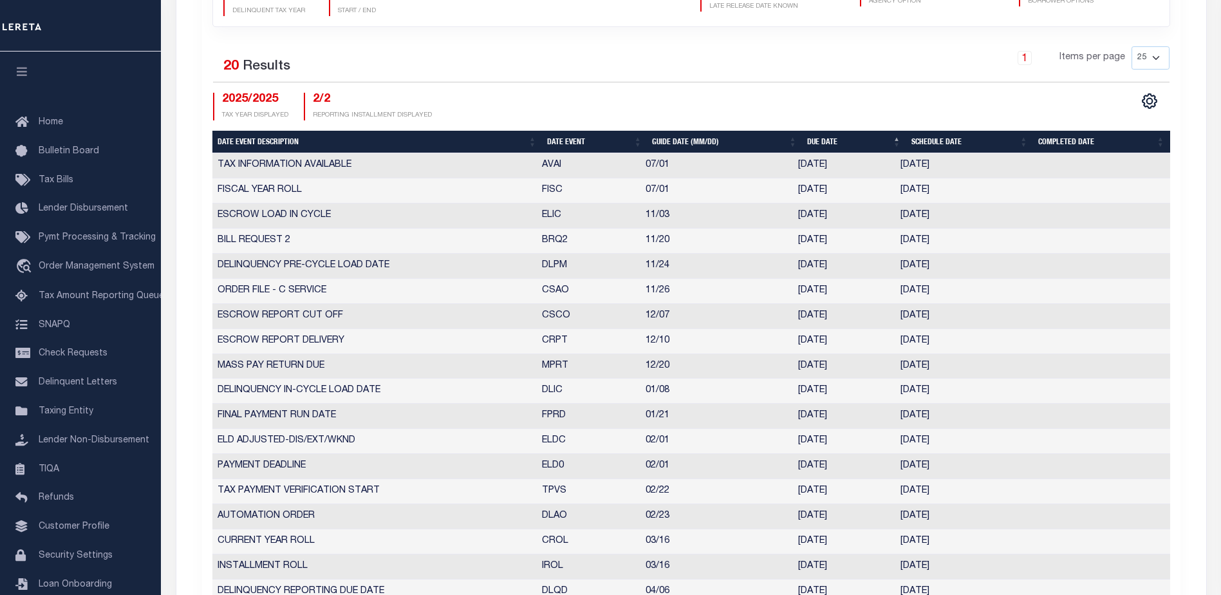
scroll to position [322, 0]
